Goal: Task Accomplishment & Management: Use online tool/utility

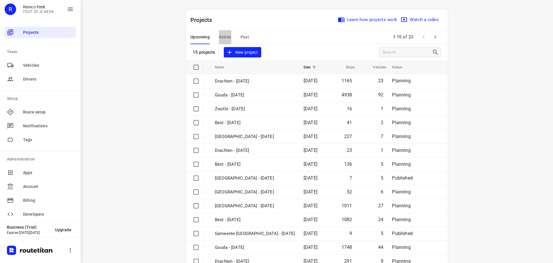
click at [228, 37] on span "Active" at bounding box center [225, 36] width 12 height 7
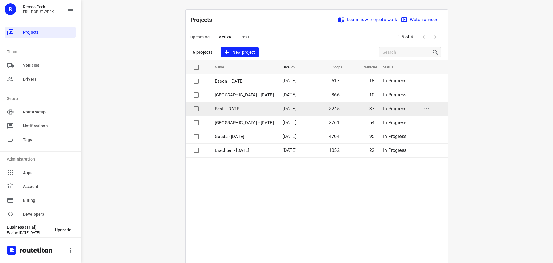
click at [249, 109] on p "Best - Monday" at bounding box center [244, 109] width 59 height 7
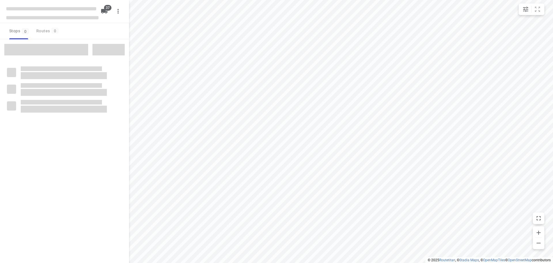
type input "distance"
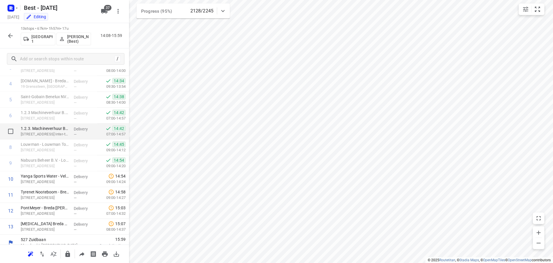
scroll to position [76, 0]
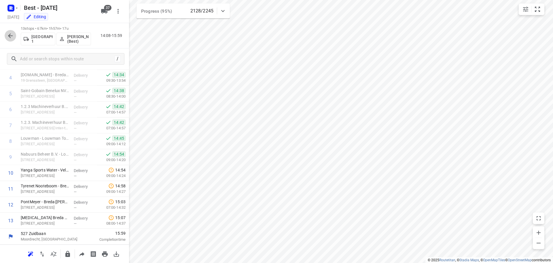
click at [9, 35] on icon "button" at bounding box center [10, 35] width 7 height 7
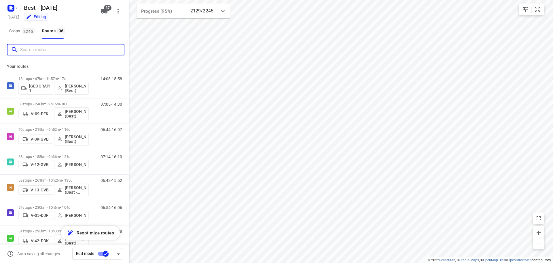
click at [45, 47] on input "Search routes" at bounding box center [72, 49] width 104 height 9
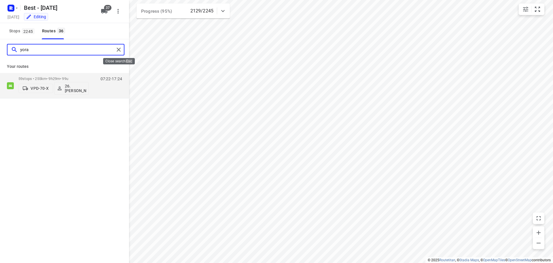
type input "yora"
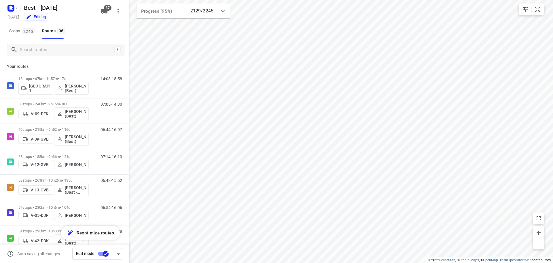
click at [103, 57] on div "/" at bounding box center [64, 49] width 129 height 21
click at [94, 51] on input "Search routes" at bounding box center [72, 49] width 104 height 9
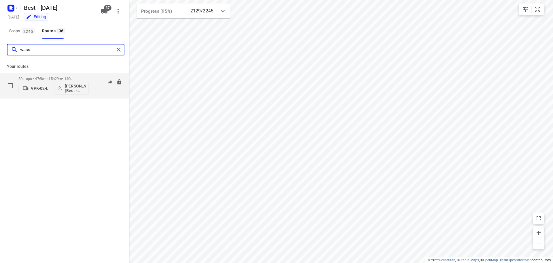
type input "wass"
click at [35, 76] on div "80 stops • 476km • 15h29m • 140u VPK-02-L Wassim El Kadmiri (Best - ZZP)" at bounding box center [53, 86] width 70 height 24
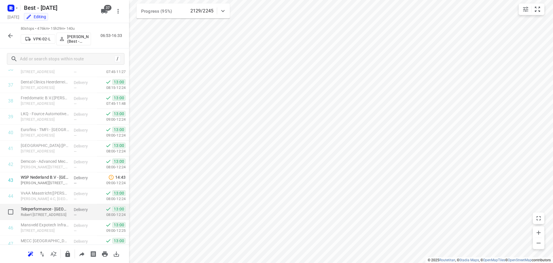
scroll to position [634, 0]
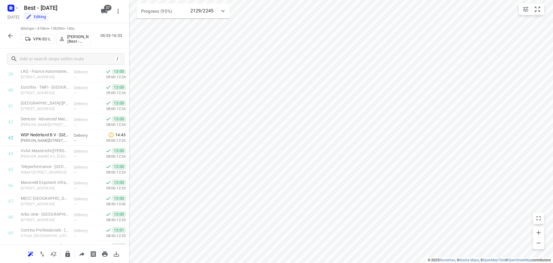
click at [6, 34] on button "button" at bounding box center [11, 36] width 12 height 12
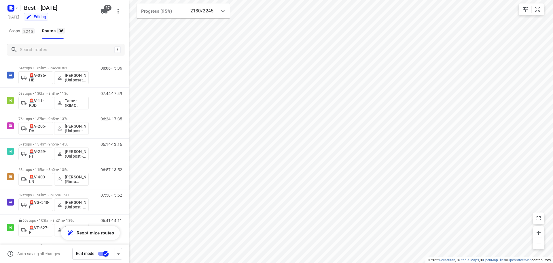
scroll to position [748, 0]
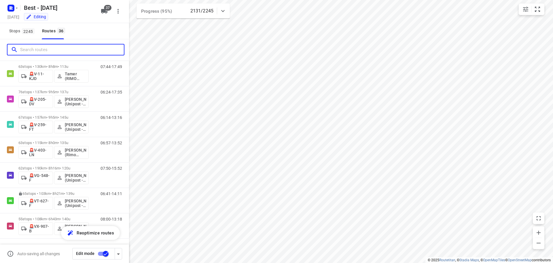
click at [62, 50] on input "Search routes" at bounding box center [72, 49] width 104 height 9
click at [21, 30] on span "Stops 2245" at bounding box center [22, 30] width 27 height 7
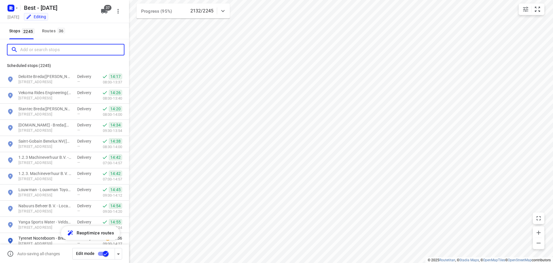
click at [31, 48] on input "Add or search stops" at bounding box center [72, 49] width 104 height 9
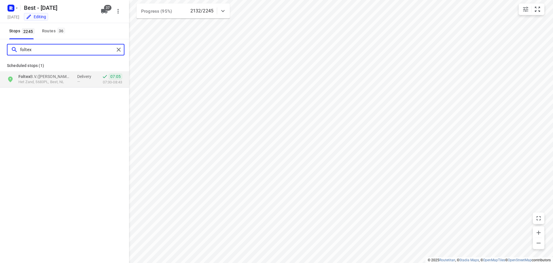
type input "foltex"
click at [54, 86] on div "Foltex B.V.(Jan-Willem van Doornewaard) Het Zand, 5683PL, Best, NL Delivery — 0…" at bounding box center [64, 79] width 129 height 16
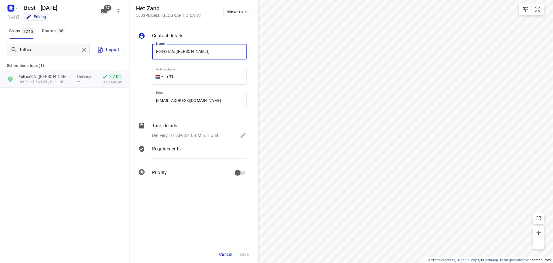
click at [204, 129] on div "Task details Delivery, 07:30-08:43, 4 Min, 1 Unit" at bounding box center [199, 131] width 97 height 20
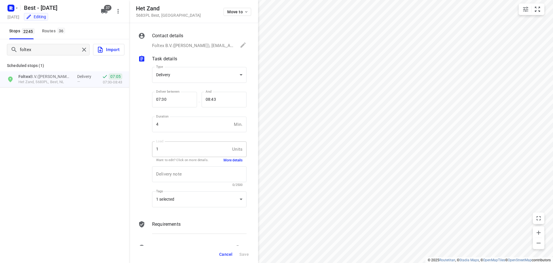
click at [227, 158] on button "More details" at bounding box center [233, 160] width 19 height 5
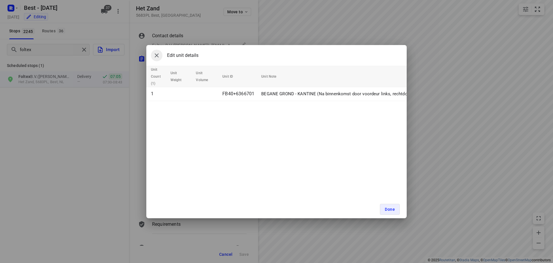
click at [154, 57] on icon "button" at bounding box center [156, 55] width 7 height 7
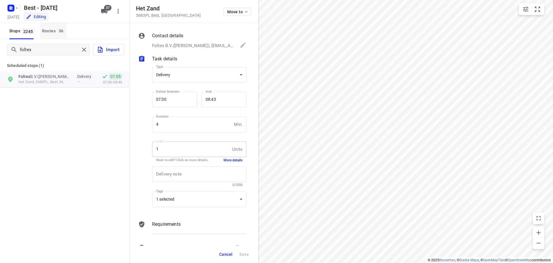
click at [52, 28] on div "Routes 36" at bounding box center [54, 30] width 25 height 7
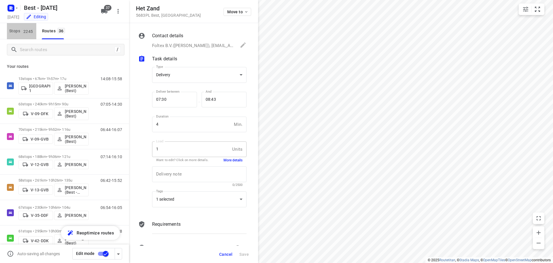
click at [25, 26] on button "Stops 2245" at bounding box center [21, 31] width 29 height 16
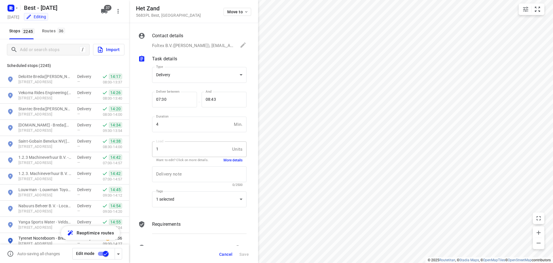
click at [35, 71] on div "Scheduled stops ( 2245 )" at bounding box center [64, 63] width 129 height 16
click at [48, 35] on button "Routes 36" at bounding box center [53, 31] width 27 height 16
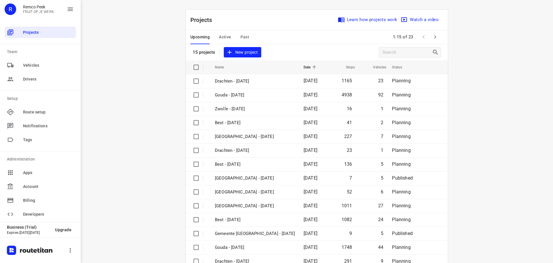
click at [217, 35] on div "Upcoming Active Past" at bounding box center [225, 37] width 68 height 14
click at [219, 35] on span "Active" at bounding box center [225, 36] width 12 height 7
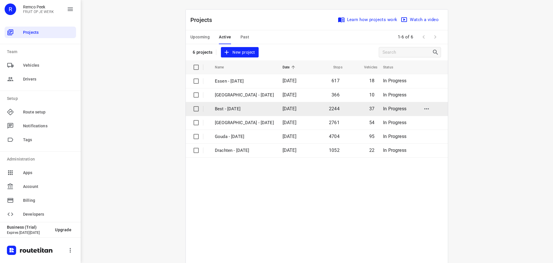
click at [227, 110] on p "Best - Monday" at bounding box center [244, 109] width 59 height 7
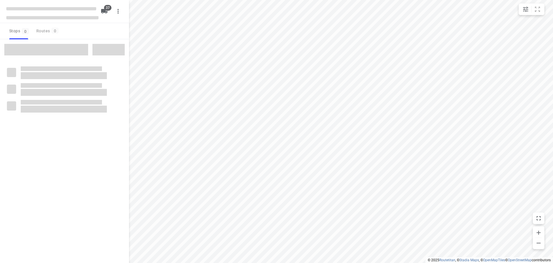
type input "distance"
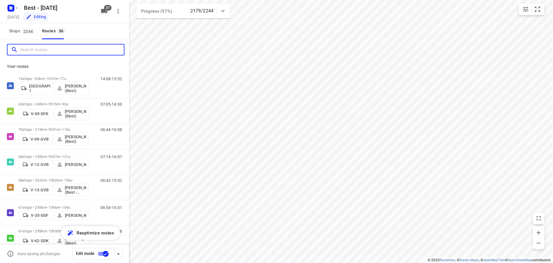
click at [52, 49] on input "Search routes" at bounding box center [72, 49] width 104 height 9
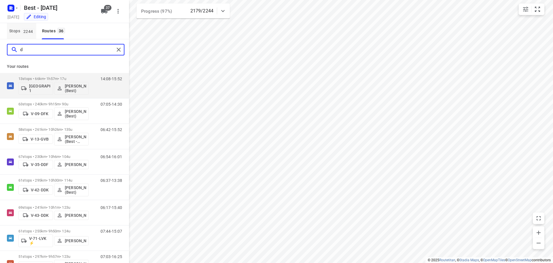
type input "d"
click at [35, 29] on span "Stops 2244" at bounding box center [22, 30] width 27 height 7
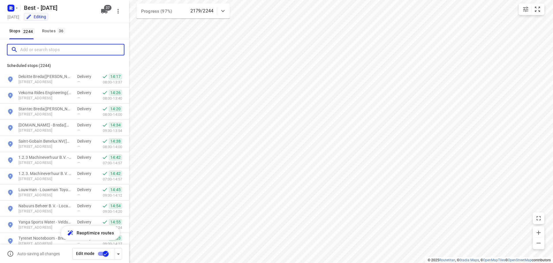
click at [38, 53] on input "Add or search stops" at bounding box center [72, 49] width 104 height 9
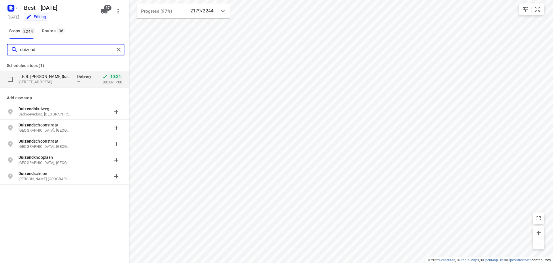
type input "duizend"
click at [62, 74] on b "Duizend" at bounding box center [69, 76] width 15 height 5
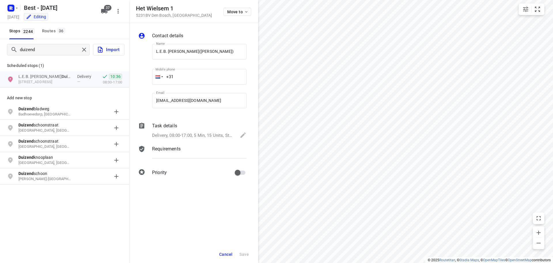
click at [90, 50] on link "Import" at bounding box center [107, 50] width 35 height 12
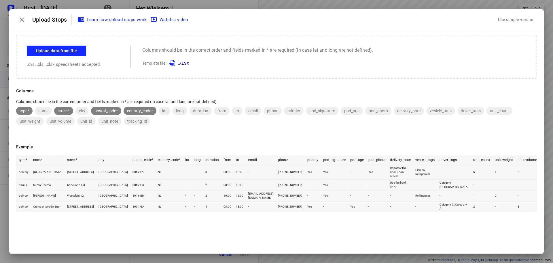
click at [16, 17] on div at bounding box center [22, 20] width 16 height 16
click at [16, 19] on button "button" at bounding box center [22, 20] width 12 height 12
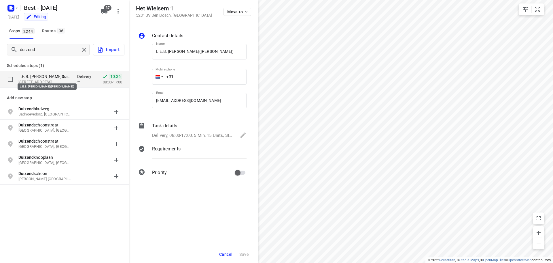
click at [62, 77] on b "Duizend" at bounding box center [69, 76] width 15 height 5
click at [228, 255] on span "Cancel" at bounding box center [225, 254] width 13 height 5
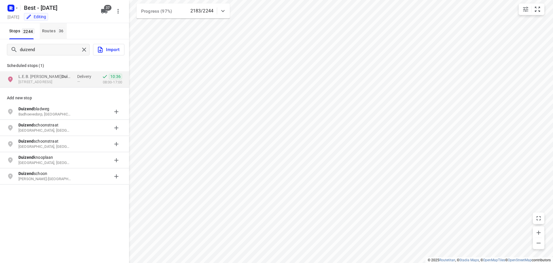
click at [51, 30] on div "Routes 36" at bounding box center [54, 30] width 25 height 7
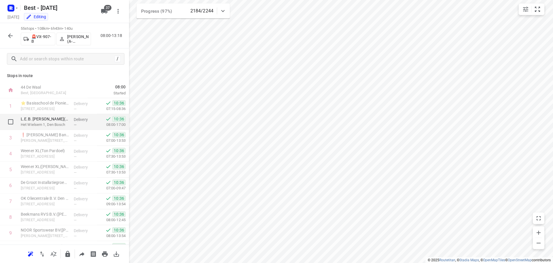
click at [80, 122] on p "Delivery" at bounding box center [84, 119] width 21 height 6
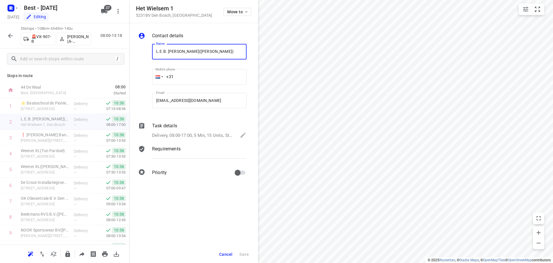
click at [197, 127] on div "Task details" at bounding box center [199, 125] width 95 height 7
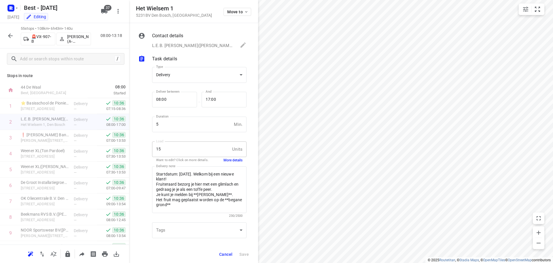
click at [231, 158] on button "More details" at bounding box center [233, 160] width 19 height 5
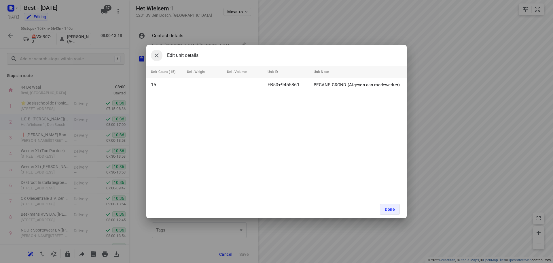
click at [153, 57] on button "button" at bounding box center [157, 56] width 12 height 12
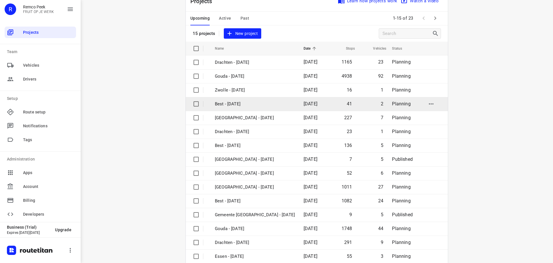
scroll to position [29, 0]
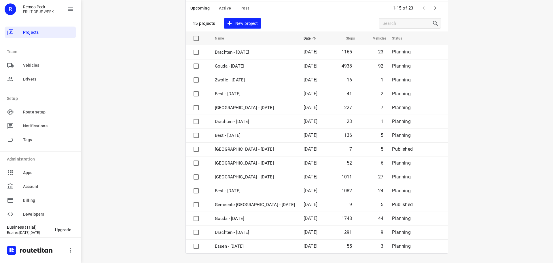
click at [225, 3] on button "Active" at bounding box center [225, 8] width 12 height 14
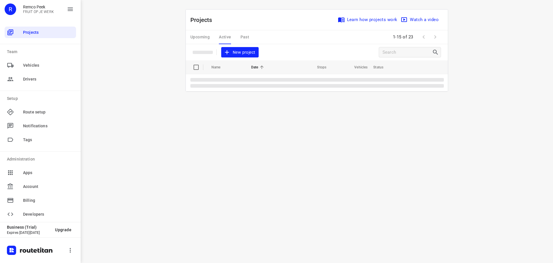
scroll to position [0, 0]
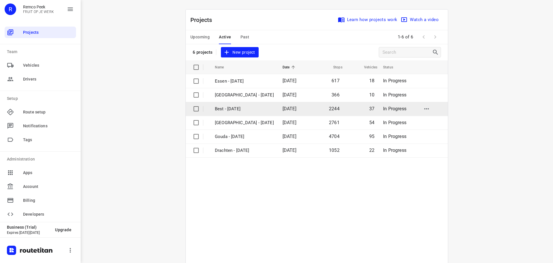
click at [236, 109] on p "Best - Monday" at bounding box center [244, 109] width 59 height 7
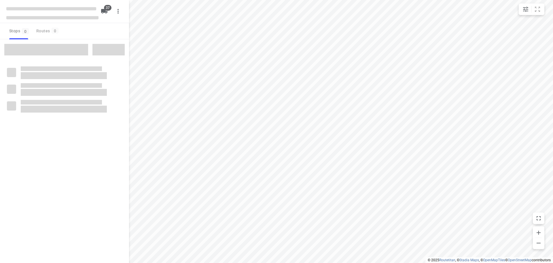
type input "distance"
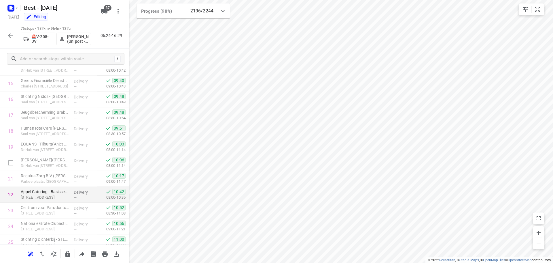
scroll to position [317, 0]
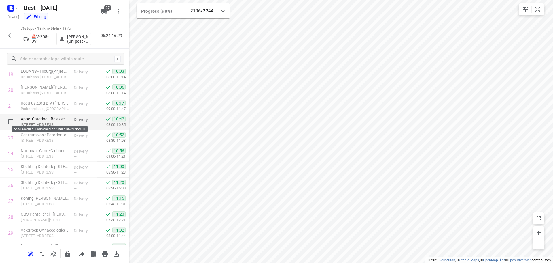
click at [59, 120] on p "Appèl Catering - Basisschool de Alm([PERSON_NAME])" at bounding box center [45, 119] width 48 height 6
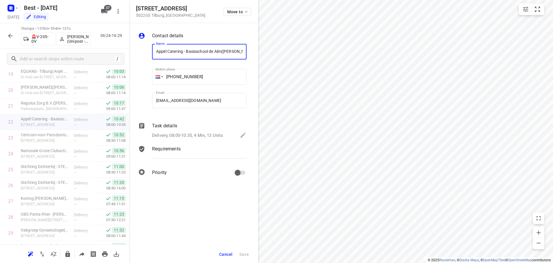
click at [226, 257] on button "Cancel" at bounding box center [226, 254] width 18 height 10
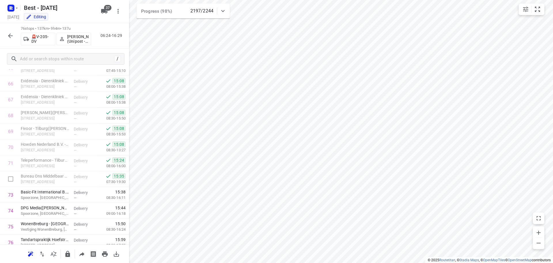
scroll to position [1075, 0]
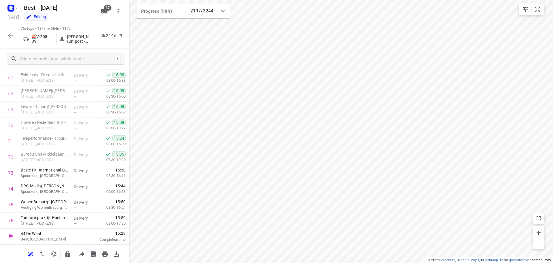
click at [11, 40] on button "button" at bounding box center [11, 36] width 12 height 12
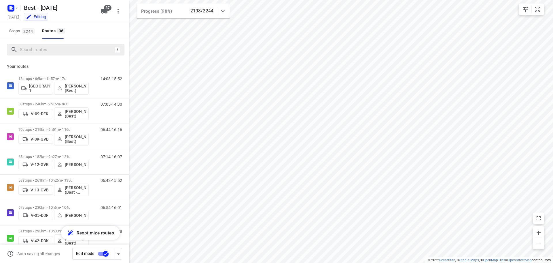
drag, startPoint x: 36, startPoint y: 56, endPoint x: 40, endPoint y: 50, distance: 6.9
click at [38, 54] on div "/" at bounding box center [64, 49] width 129 height 21
click at [40, 50] on input "Search routes" at bounding box center [72, 49] width 104 height 9
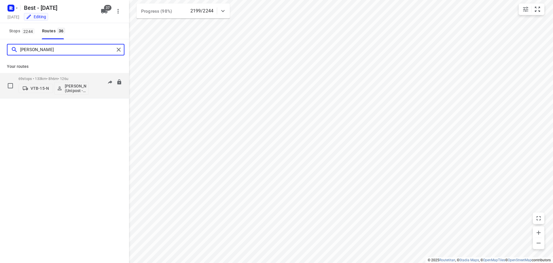
type input "hamza"
click at [62, 76] on div "69 stops • 133km • 8h6m • 126u VTB-15-N Hamza Alzeadi (Unipost - Best - ZZP)" at bounding box center [53, 86] width 70 height 24
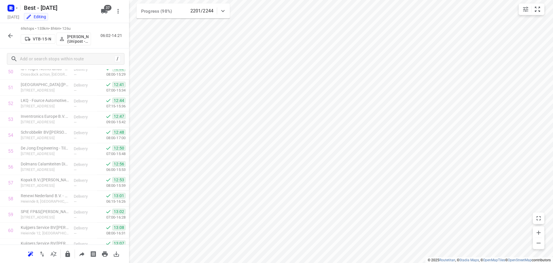
scroll to position [474, 0]
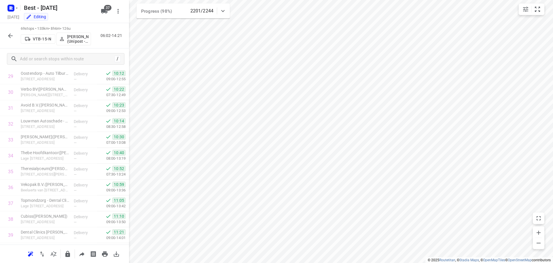
click at [7, 35] on icon "button" at bounding box center [10, 35] width 7 height 7
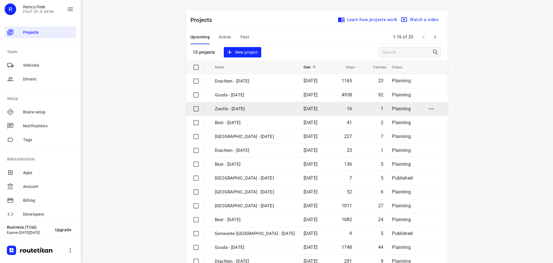
scroll to position [29, 0]
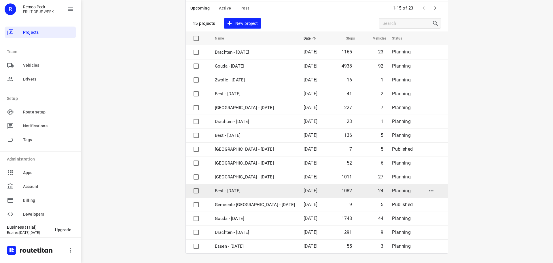
click at [266, 189] on p "Best - [DATE]" at bounding box center [255, 190] width 80 height 7
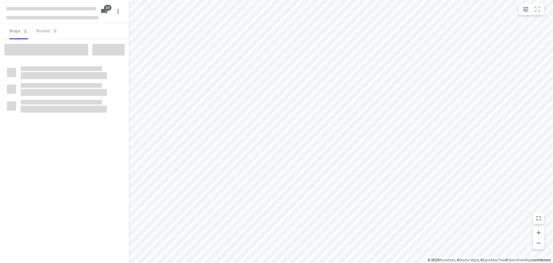
type input "distance"
checkbox input "true"
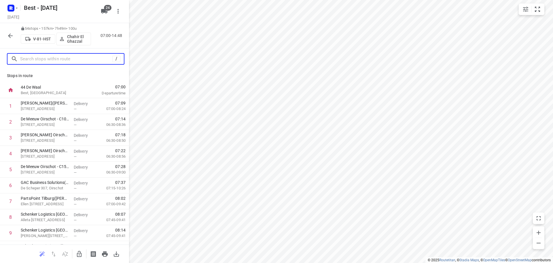
click at [59, 59] on input "text" at bounding box center [66, 58] width 92 height 9
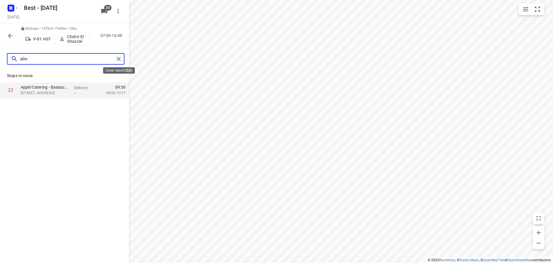
type input "alm"
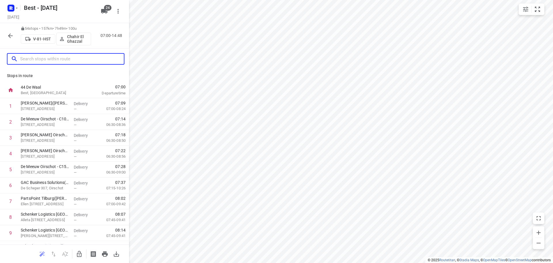
click at [59, 61] on input "text" at bounding box center [72, 58] width 104 height 9
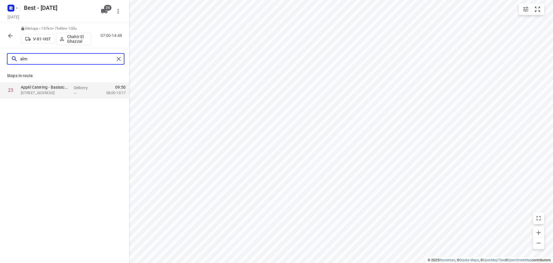
type input "alm"
click at [110, 54] on div "alm" at bounding box center [66, 59] width 118 height 12
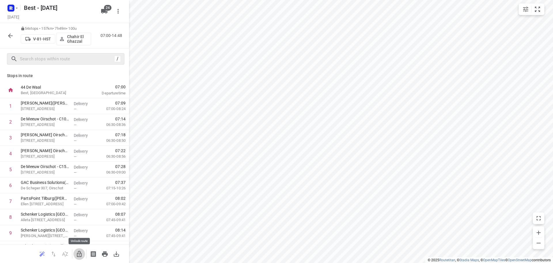
click at [76, 250] on icon "button" at bounding box center [79, 253] width 7 height 7
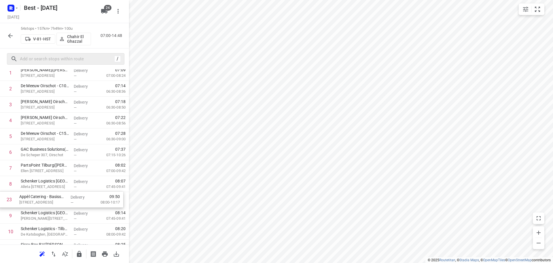
scroll to position [34, 0]
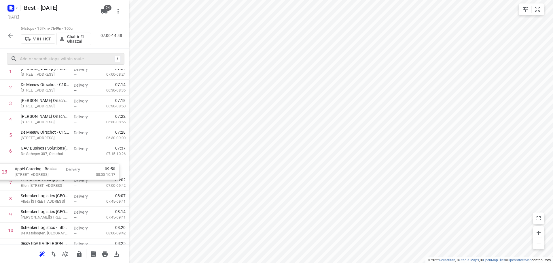
drag, startPoint x: 65, startPoint y: 200, endPoint x: 59, endPoint y: 172, distance: 29.0
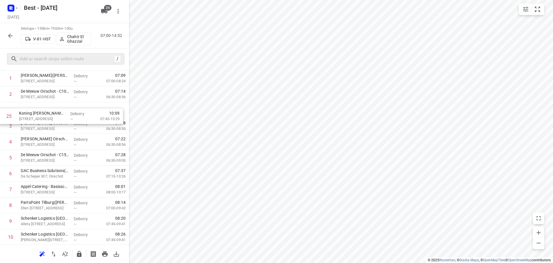
scroll to position [28, 0]
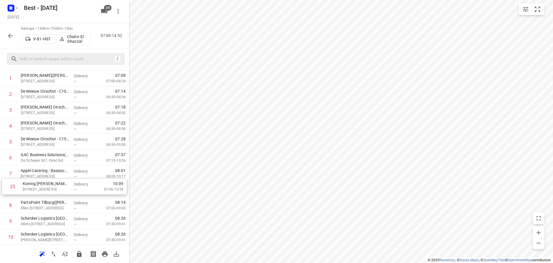
drag, startPoint x: 82, startPoint y: 220, endPoint x: 84, endPoint y: 182, distance: 37.9
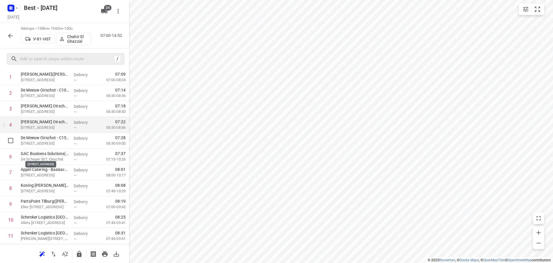
scroll to position [0, 0]
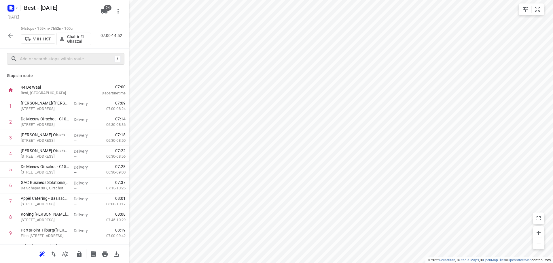
click at [16, 41] on div at bounding box center [11, 36] width 12 height 12
click at [13, 37] on icon "button" at bounding box center [10, 35] width 7 height 7
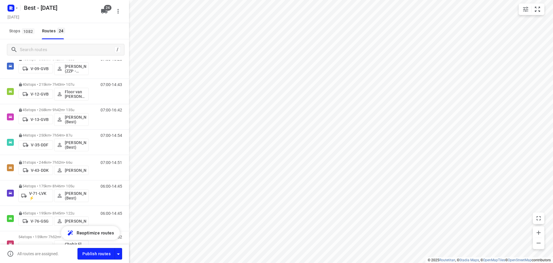
scroll to position [144, 0]
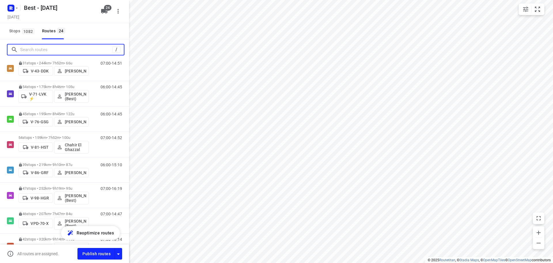
drag, startPoint x: 54, startPoint y: 45, endPoint x: 79, endPoint y: 48, distance: 25.2
click at [54, 46] on input "Search routes" at bounding box center [66, 49] width 92 height 9
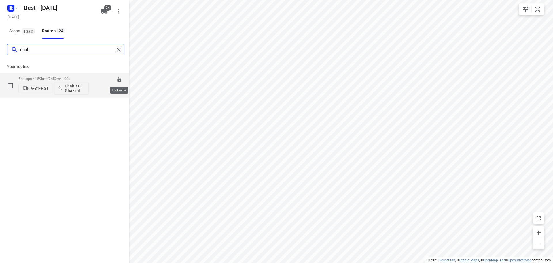
type input "chah"
click at [119, 79] on icon at bounding box center [119, 79] width 4 height 5
click at [116, 44] on div "chah" at bounding box center [64, 49] width 129 height 21
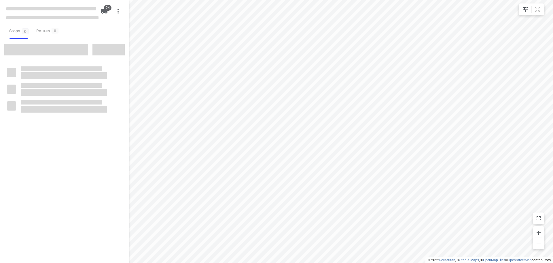
type input "distance"
checkbox input "true"
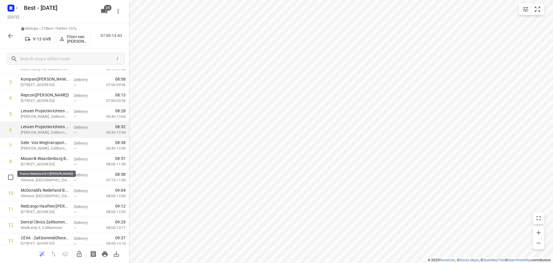
scroll to position [58, 0]
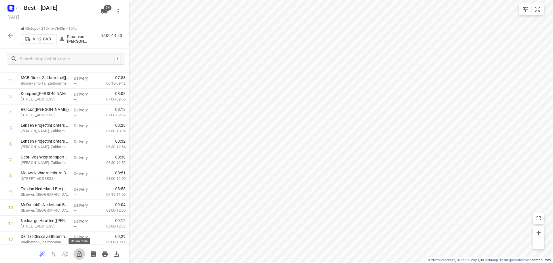
click at [78, 251] on icon "button" at bounding box center [79, 253] width 7 height 7
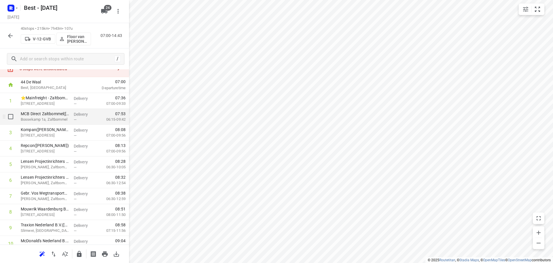
scroll to position [0, 0]
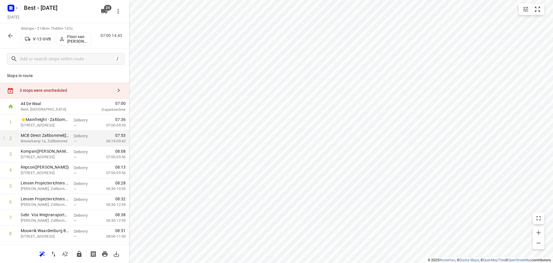
click at [70, 95] on div "3 stops were unscheduled" at bounding box center [64, 90] width 129 height 16
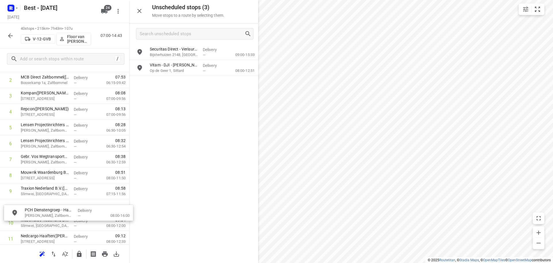
scroll to position [61, 0]
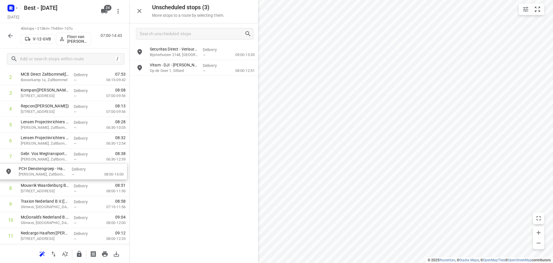
drag, startPoint x: 172, startPoint y: 55, endPoint x: 39, endPoint y: 174, distance: 178.2
click at [77, 255] on icon "button" at bounding box center [79, 254] width 5 height 6
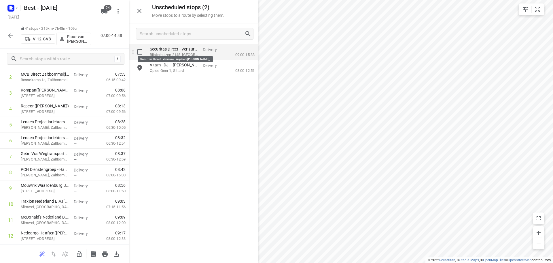
click at [186, 52] on p "Securitas Direct - Verisure - Wijchen([PERSON_NAME])" at bounding box center [174, 49] width 48 height 6
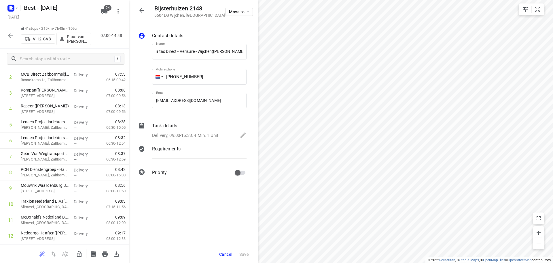
scroll to position [0, 0]
click at [212, 140] on div "Task details Delivery, 09:00-15:33, 4 Min, 1 Unit" at bounding box center [199, 131] width 97 height 20
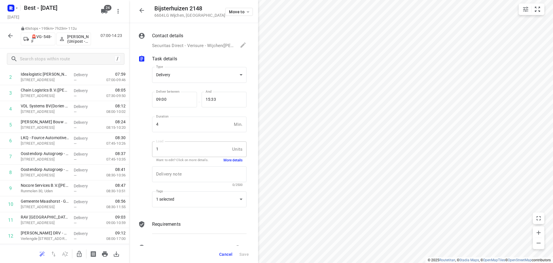
click at [225, 161] on button "More details" at bounding box center [233, 160] width 19 height 5
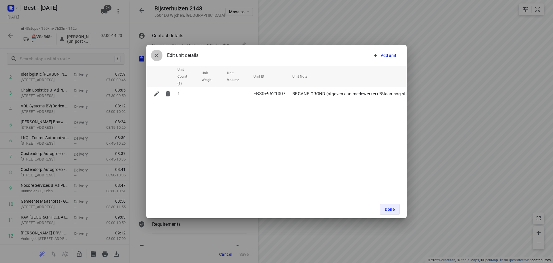
click at [159, 60] on button "button" at bounding box center [157, 56] width 12 height 12
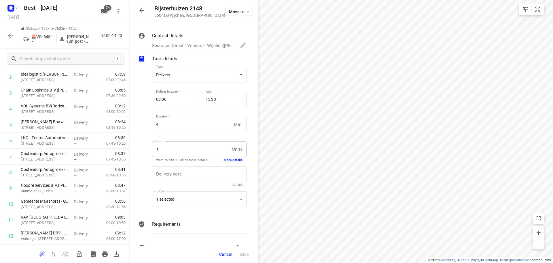
click at [157, 59] on p "Task details" at bounding box center [164, 58] width 25 height 7
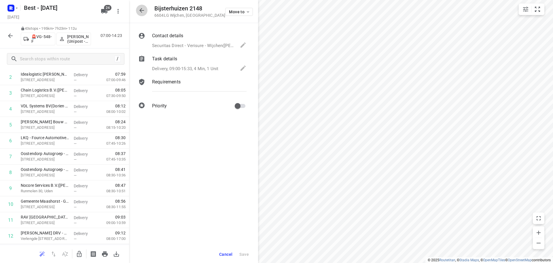
click at [139, 13] on icon "button" at bounding box center [141, 10] width 7 height 7
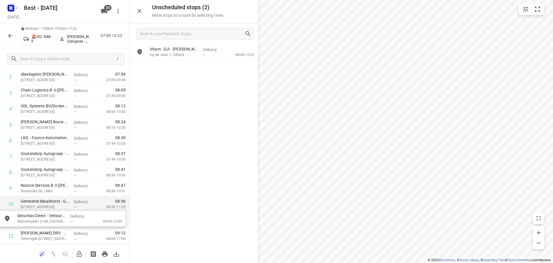
drag, startPoint x: 166, startPoint y: 54, endPoint x: 96, endPoint y: 204, distance: 165.9
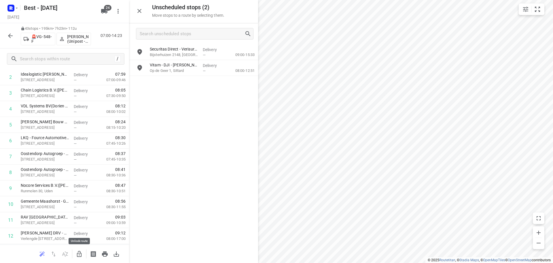
click at [79, 252] on icon "button" at bounding box center [79, 253] width 7 height 7
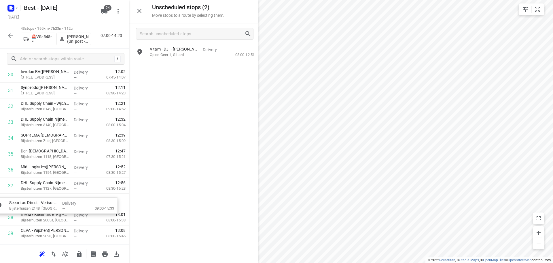
scroll to position [509, 0]
drag, startPoint x: 172, startPoint y: 48, endPoint x: 32, endPoint y: 193, distance: 201.4
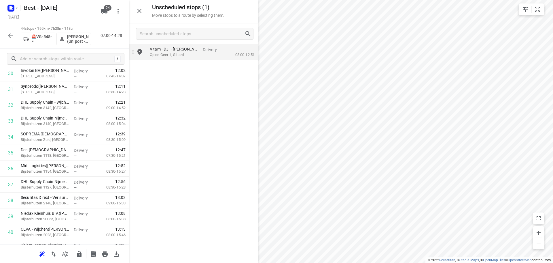
click at [188, 57] on p "Op de Geer 1, Sittard" at bounding box center [174, 55] width 48 height 6
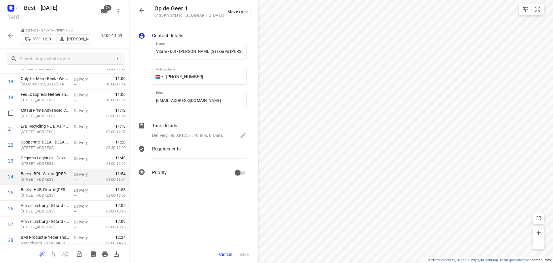
scroll to position [307, 0]
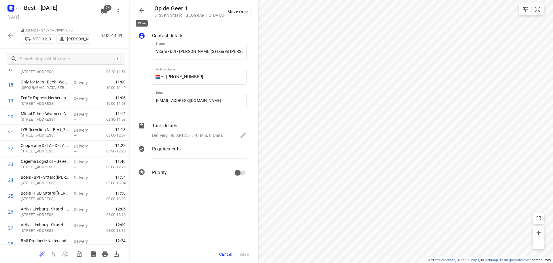
click at [143, 11] on icon "button" at bounding box center [141, 10] width 7 height 7
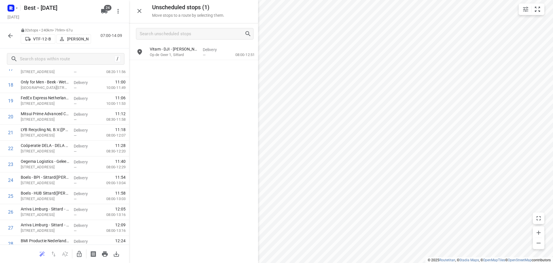
click at [78, 259] on div at bounding box center [64, 253] width 129 height 18
click at [80, 255] on icon "button" at bounding box center [79, 253] width 7 height 7
drag, startPoint x: 184, startPoint y: 55, endPoint x: 53, endPoint y: 184, distance: 183.3
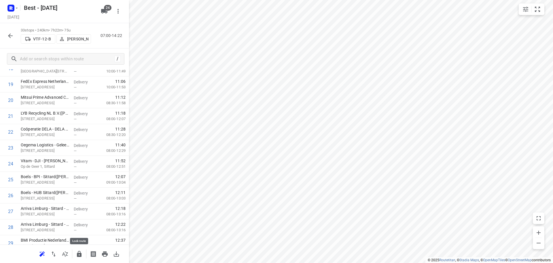
click at [82, 251] on icon "button" at bounding box center [79, 253] width 7 height 7
click at [5, 36] on button "button" at bounding box center [11, 36] width 12 height 12
